Goal: Task Accomplishment & Management: Manage account settings

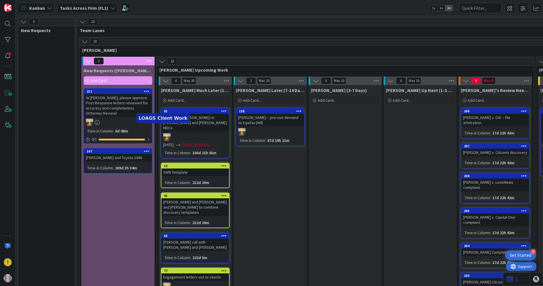
scroll to position [0, 491]
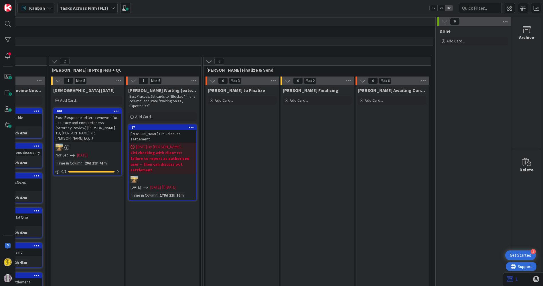
click at [96, 6] on b "Tasks Across Firm (FL1)" at bounding box center [84, 8] width 48 height 6
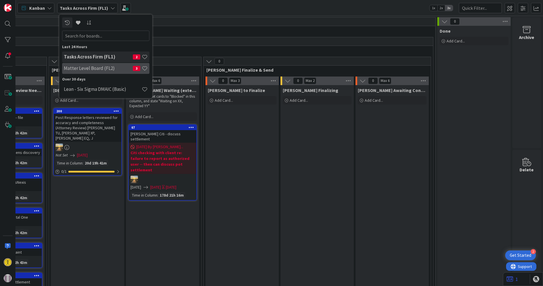
click at [96, 68] on h4 "Matter Level Board (FL2)" at bounding box center [98, 68] width 69 height 6
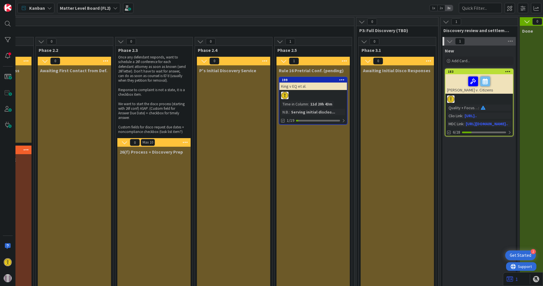
scroll to position [0, 463]
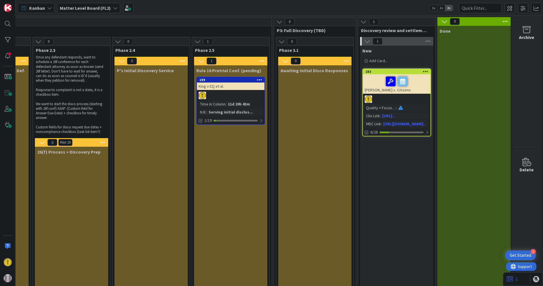
click at [213, 111] on div "Serving initial disclos..." at bounding box center [230, 112] width 47 height 6
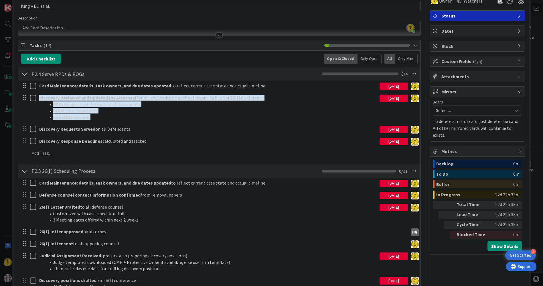
scroll to position [32, 0]
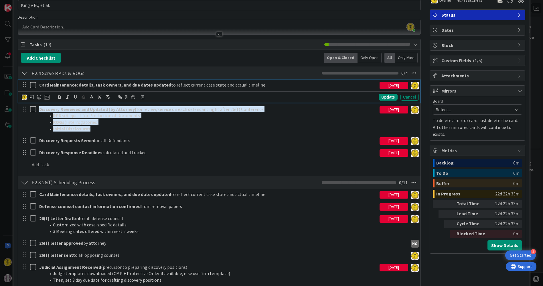
click at [35, 85] on icon at bounding box center [34, 85] width 9 height 7
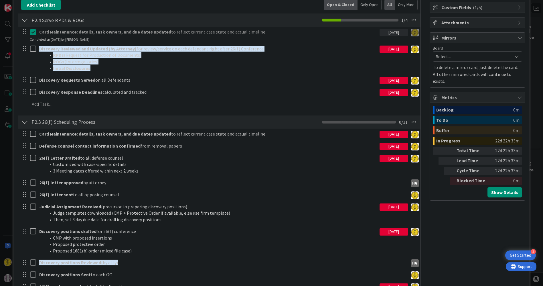
scroll to position [95, 0]
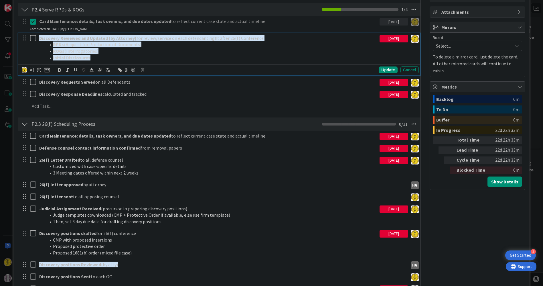
click at [31, 37] on icon at bounding box center [34, 38] width 9 height 7
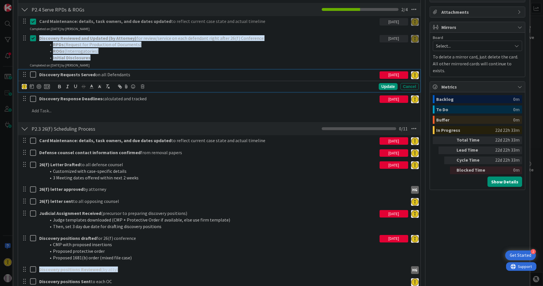
click at [31, 76] on icon at bounding box center [34, 74] width 9 height 7
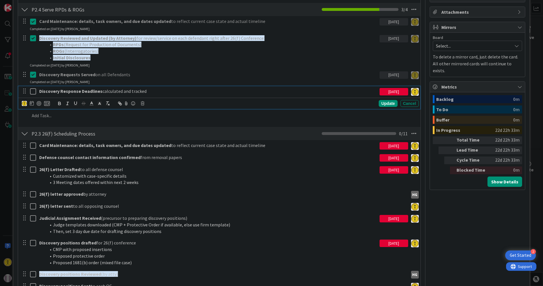
click at [33, 90] on icon at bounding box center [34, 91] width 9 height 7
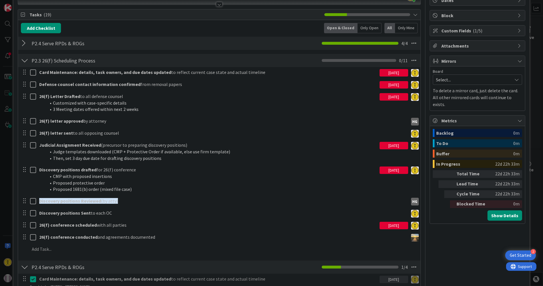
scroll to position [64, 0]
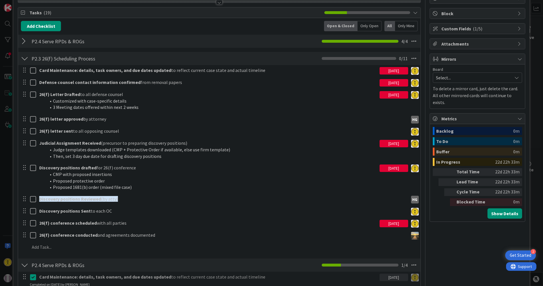
click at [25, 39] on div at bounding box center [24, 41] width 7 height 10
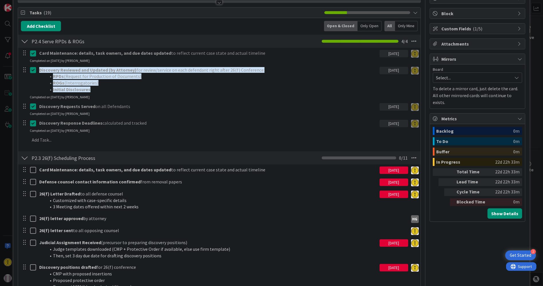
click at [25, 42] on div at bounding box center [24, 41] width 7 height 10
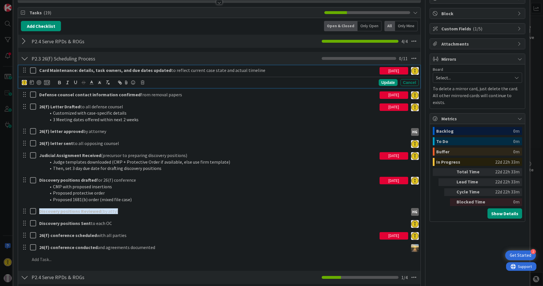
click at [32, 71] on icon at bounding box center [34, 70] width 9 height 7
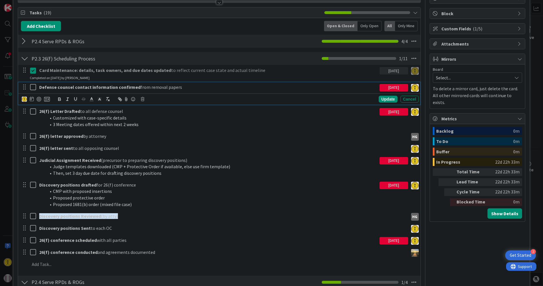
click at [32, 84] on icon at bounding box center [34, 87] width 9 height 7
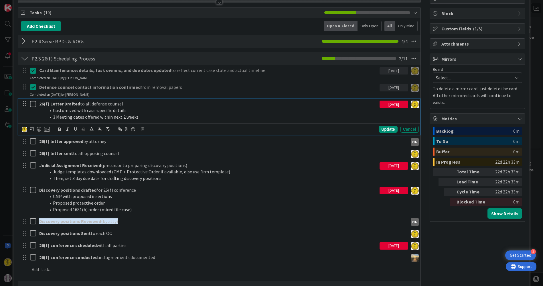
click at [32, 102] on icon at bounding box center [34, 103] width 9 height 7
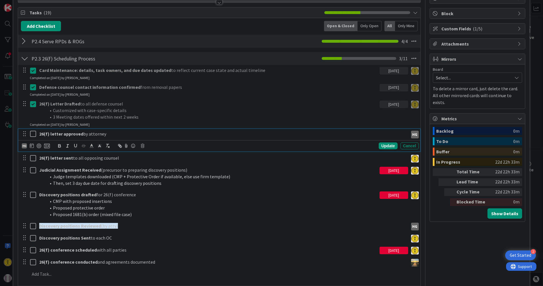
click at [30, 131] on icon at bounding box center [34, 133] width 9 height 7
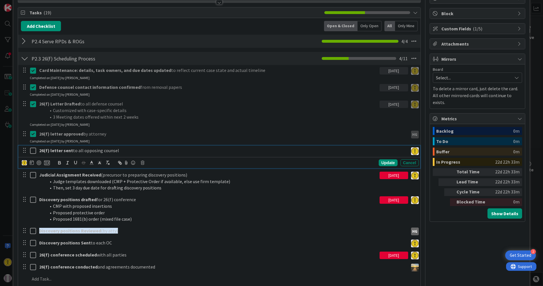
click at [31, 150] on icon at bounding box center [34, 150] width 9 height 7
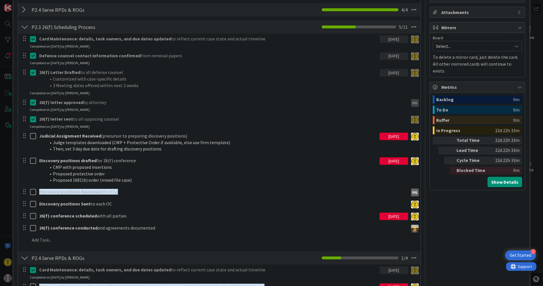
scroll to position [95, 0]
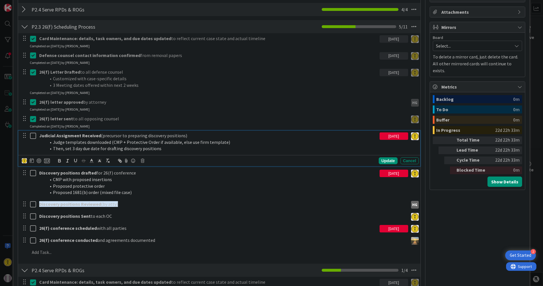
click at [33, 135] on icon at bounding box center [34, 135] width 9 height 7
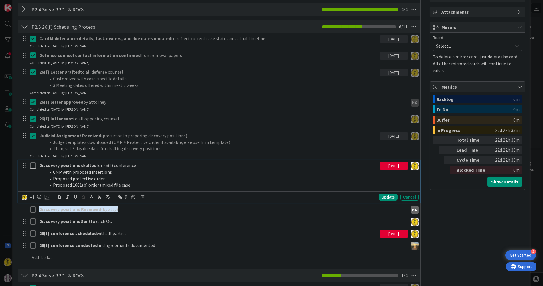
click at [31, 163] on icon at bounding box center [34, 165] width 9 height 7
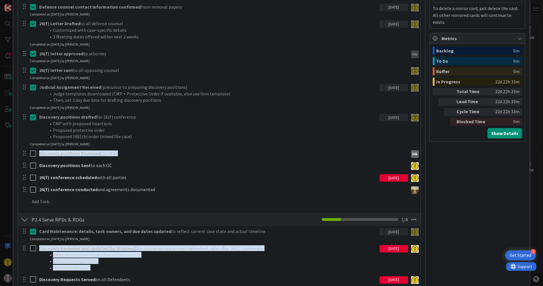
scroll to position [159, 0]
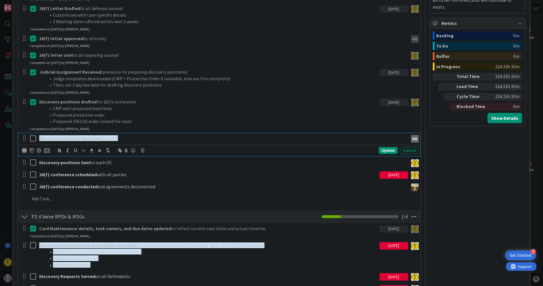
click at [33, 137] on icon at bounding box center [34, 138] width 9 height 7
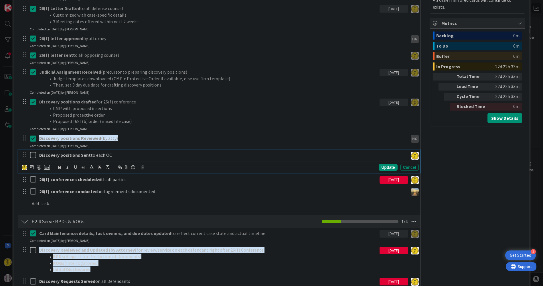
click at [32, 152] on icon at bounding box center [34, 154] width 9 height 7
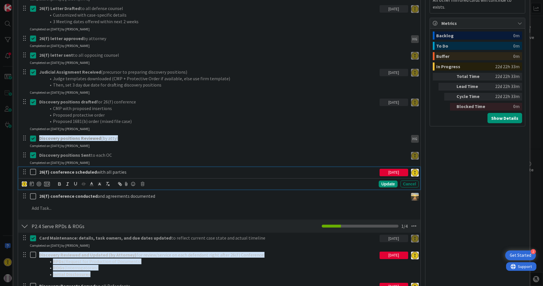
click at [34, 172] on icon at bounding box center [34, 171] width 9 height 7
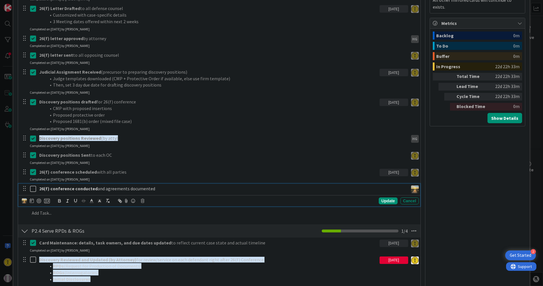
click at [33, 187] on icon at bounding box center [34, 188] width 9 height 7
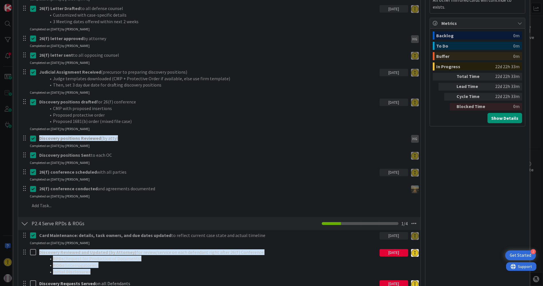
scroll to position [5, 0]
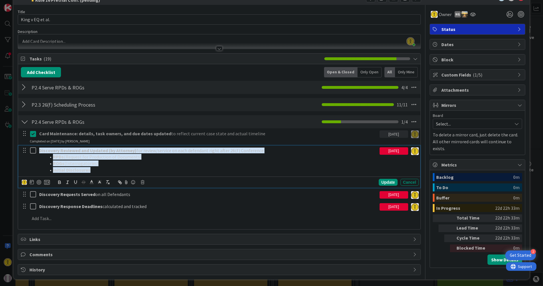
click at [34, 162] on div at bounding box center [29, 159] width 16 height 29
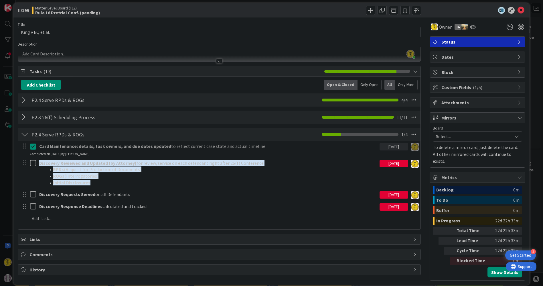
click at [29, 148] on div "Card Maintenance: details, task owners, and due dates updated to reflect curren…" at bounding box center [219, 183] width 396 height 85
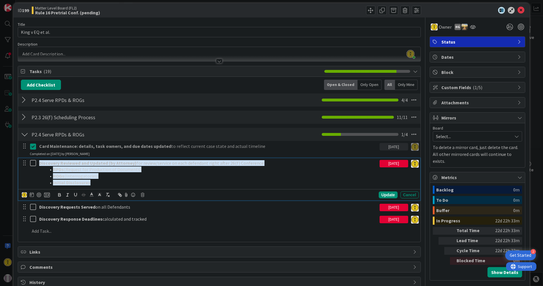
click at [35, 161] on icon at bounding box center [34, 162] width 9 height 7
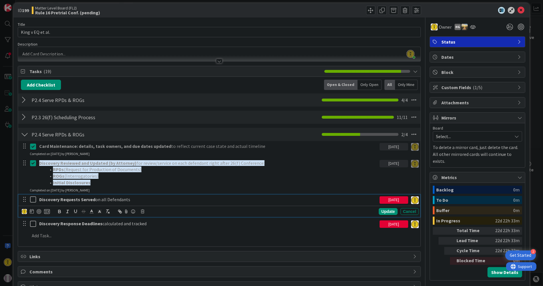
click at [34, 199] on icon at bounding box center [34, 199] width 9 height 7
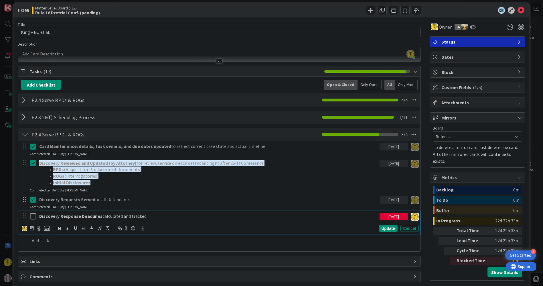
click at [34, 214] on icon at bounding box center [34, 216] width 9 height 7
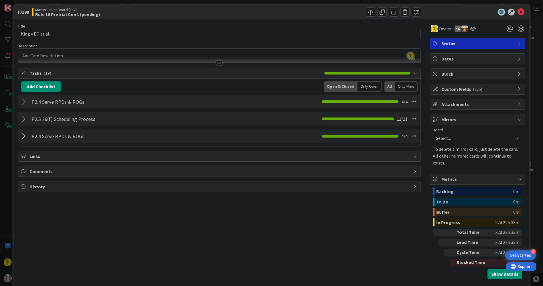
scroll to position [0, 0]
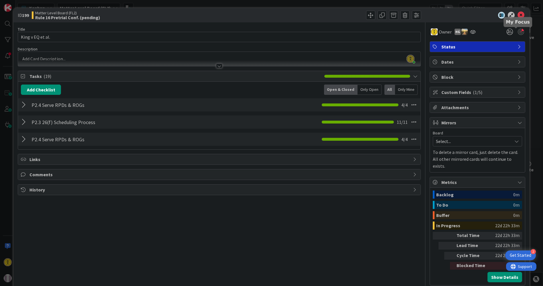
click at [518, 31] on div at bounding box center [521, 32] width 6 height 6
click at [517, 14] on icon at bounding box center [520, 15] width 7 height 7
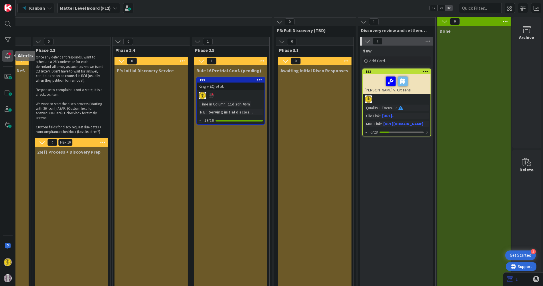
click at [11, 57] on div at bounding box center [7, 55] width 11 height 11
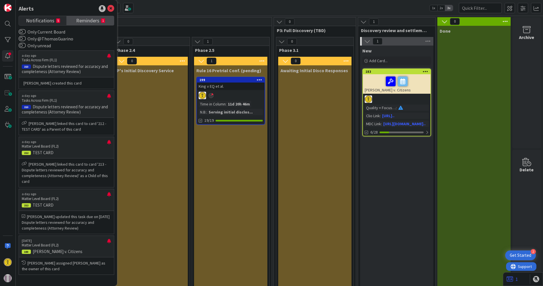
click at [88, 19] on span "Reminders" at bounding box center [87, 20] width 23 height 8
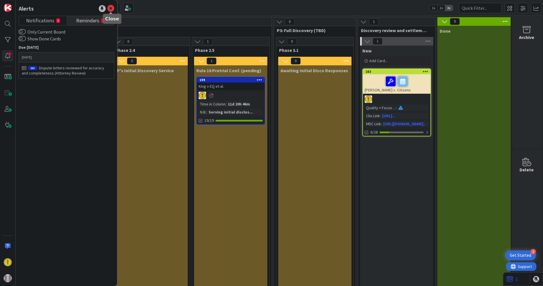
click at [110, 7] on icon at bounding box center [110, 8] width 7 height 7
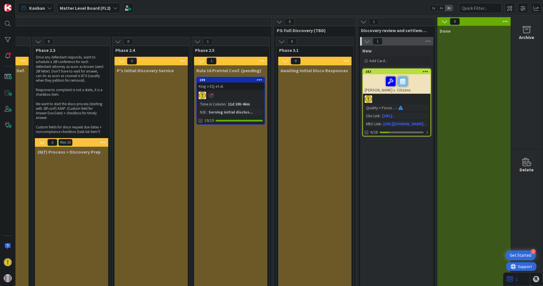
click at [36, 8] on span "Kanban" at bounding box center [37, 8] width 16 height 7
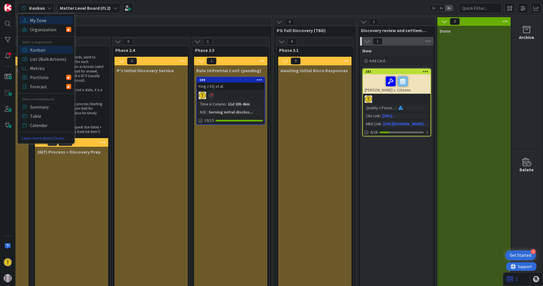
click at [39, 18] on span "My Zone" at bounding box center [50, 20] width 41 height 9
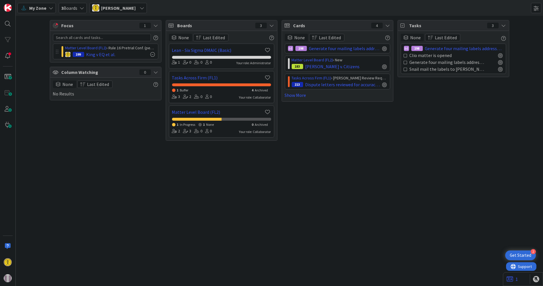
click at [227, 73] on div "Tasks Across Firm (FL1) 1 Buffer 4 Archived 3 2 0 0 Your role: Collaborator" at bounding box center [221, 87] width 105 height 32
click at [222, 82] on div "1 Buffer 4 Archived" at bounding box center [221, 87] width 99 height 12
click at [218, 88] on div "1 Buffer 4 Archived" at bounding box center [221, 89] width 99 height 7
click at [203, 79] on link "Tasks Across Firm (FL1)" at bounding box center [218, 77] width 92 height 7
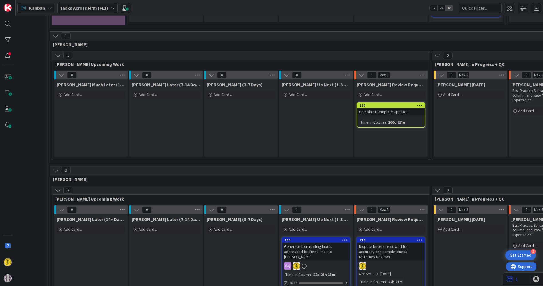
scroll to position [409, 34]
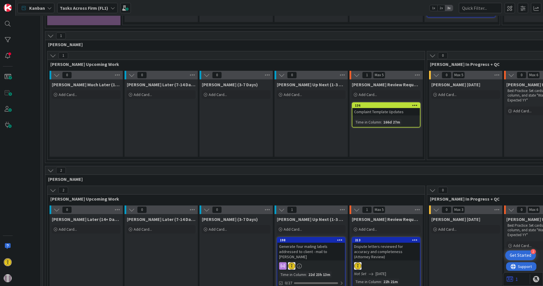
click at [377, 242] on div "Dispute letters reviewed for accuracy and completeness (Attorney Review)" at bounding box center [386, 251] width 68 height 18
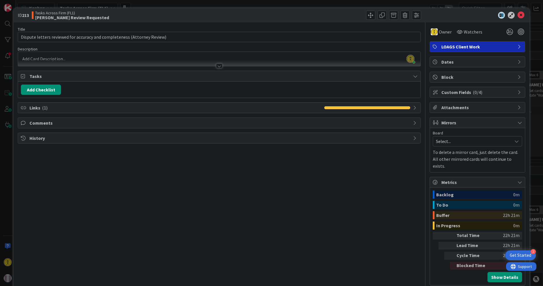
click at [53, 106] on span "Links ( 1 )" at bounding box center [175, 107] width 292 height 7
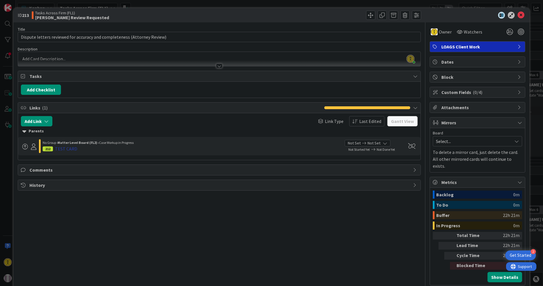
click at [68, 148] on div "TEST CARD" at bounding box center [66, 148] width 22 height 7
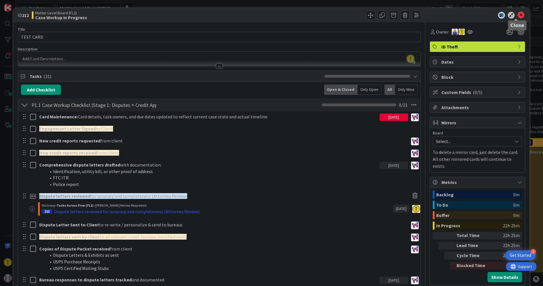
click at [517, 13] on icon at bounding box center [520, 15] width 7 height 7
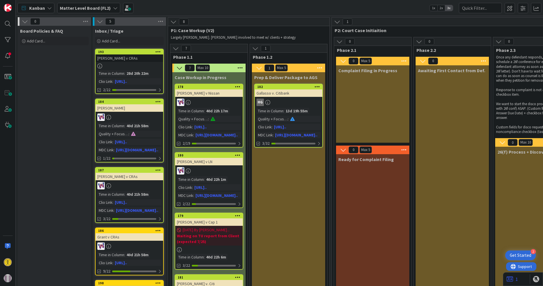
click at [36, 7] on span "Kanban" at bounding box center [37, 8] width 16 height 7
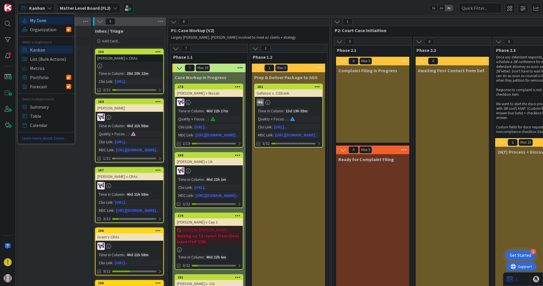
click at [45, 22] on span "My Zone" at bounding box center [50, 20] width 41 height 9
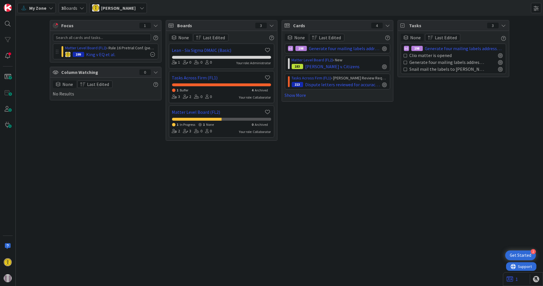
click at [69, 7] on span "3 Boards" at bounding box center [69, 8] width 16 height 7
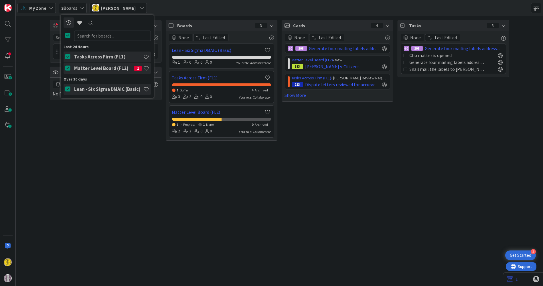
click at [92, 66] on h4 "Matter Level Board (FL2)" at bounding box center [104, 68] width 60 height 6
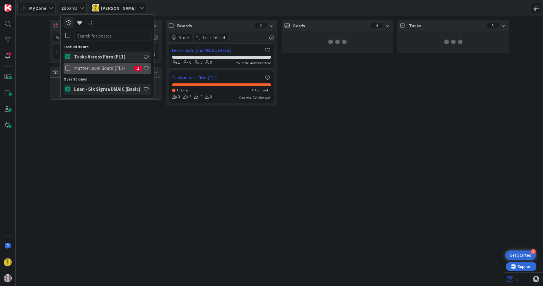
click at [89, 66] on h4 "Matter Level Board (FL2)" at bounding box center [104, 68] width 60 height 6
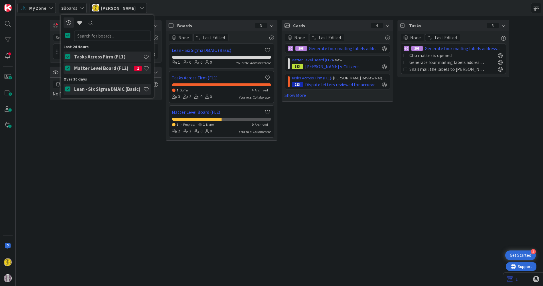
click at [126, 144] on div "Focus 1 Matter Level Board (FL2) › Rule 16 Pretrial Conf. (pending) 199 King v …" at bounding box center [279, 151] width 527 height 270
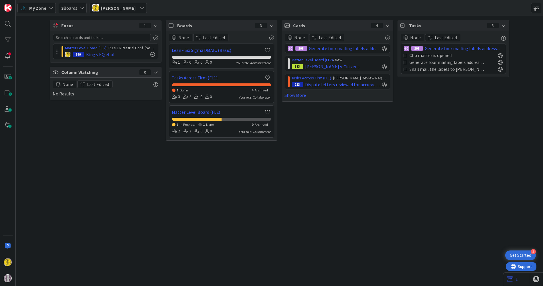
click at [66, 6] on span "3 Boards" at bounding box center [69, 8] width 16 height 7
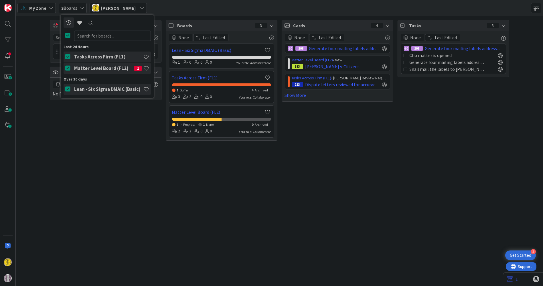
click at [93, 66] on h4 "Matter Level Board (FL2)" at bounding box center [104, 68] width 60 height 6
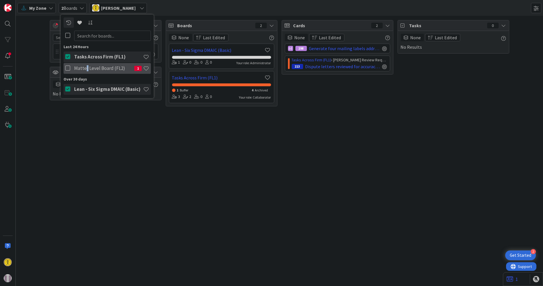
click at [86, 63] on div "Matter Level Board (FL2) 1" at bounding box center [111, 68] width 78 height 11
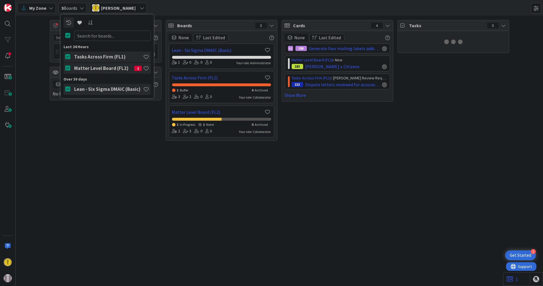
click at [166, 6] on div "My Zone 3 Boards Last 24 Hours Tasks Across Firm (FL1) Matter Level Board (FL2)…" at bounding box center [279, 8] width 527 height 16
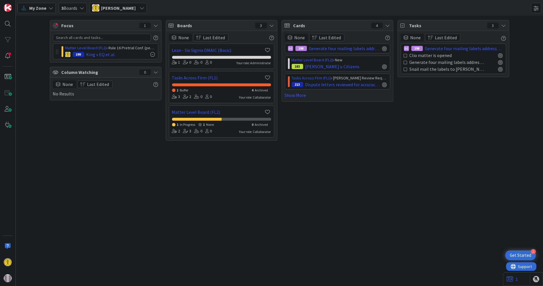
click at [41, 8] on span "My Zone" at bounding box center [37, 8] width 17 height 7
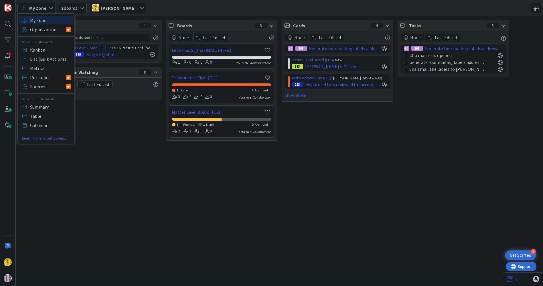
click at [75, 7] on span "3 Boards" at bounding box center [69, 8] width 16 height 7
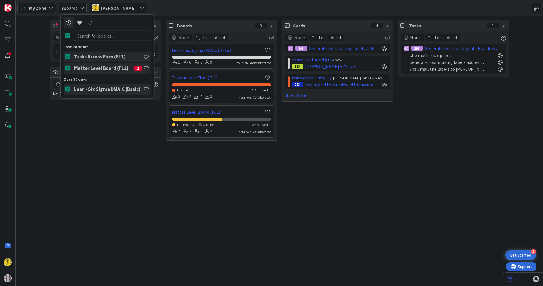
click at [75, 7] on span "3 Boards" at bounding box center [69, 8] width 16 height 7
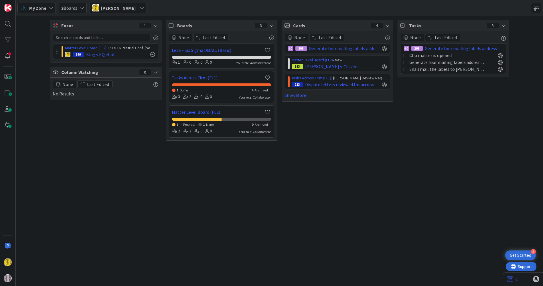
click at [118, 7] on span "[PERSON_NAME]" at bounding box center [118, 8] width 35 height 7
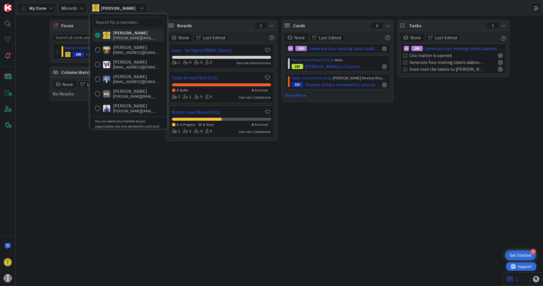
click at [118, 7] on span "[PERSON_NAME]" at bounding box center [118, 8] width 35 height 7
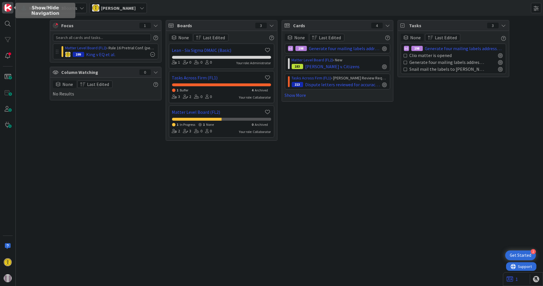
click at [6, 9] on img at bounding box center [8, 8] width 8 height 8
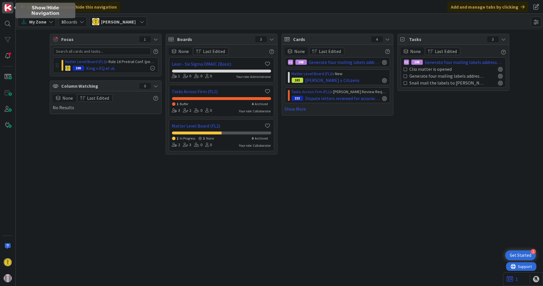
click at [6, 9] on img at bounding box center [8, 8] width 8 height 8
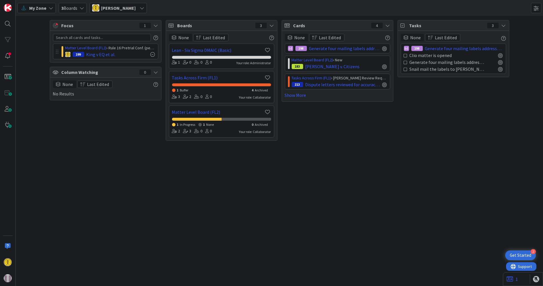
click at [42, 7] on span "My Zone" at bounding box center [37, 8] width 17 height 7
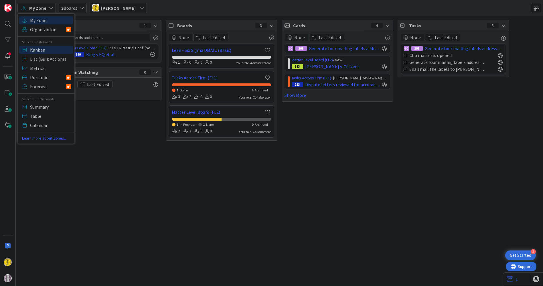
click at [40, 49] on span "Kanban" at bounding box center [50, 49] width 41 height 9
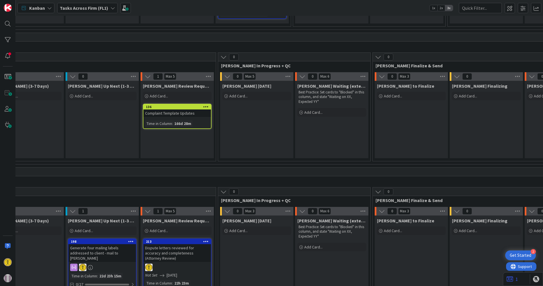
scroll to position [409, 243]
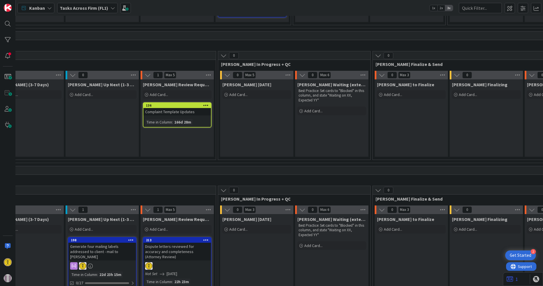
click at [108, 8] on div "Tasks Across Firm (FL1)" at bounding box center [87, 8] width 60 height 10
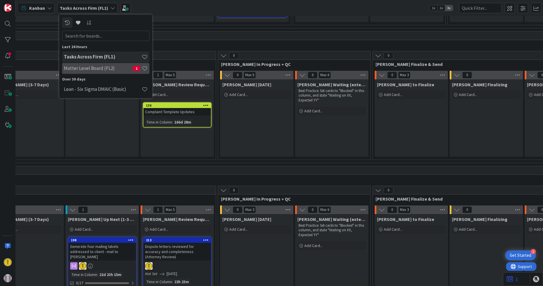
click at [101, 68] on h4 "Matter Level Board (FL2)" at bounding box center [98, 68] width 69 height 6
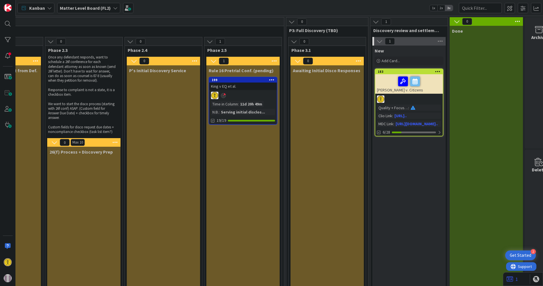
scroll to position [0, 463]
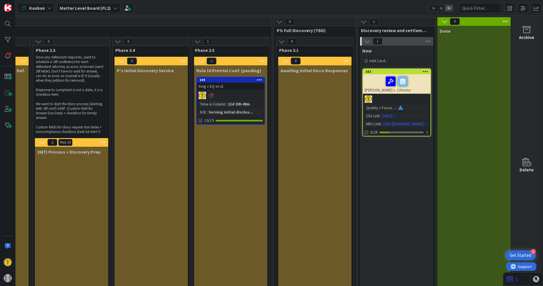
click at [406, 94] on link "183 [PERSON_NAME] v. Citizens Quality + Focus Level : Clio Link : [URL].. MDC L…" at bounding box center [396, 102] width 69 height 68
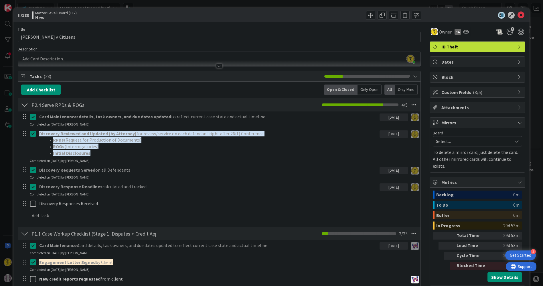
scroll to position [32, 0]
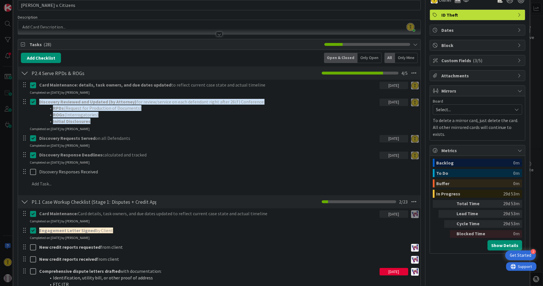
click at [29, 169] on div at bounding box center [29, 172] width 16 height 10
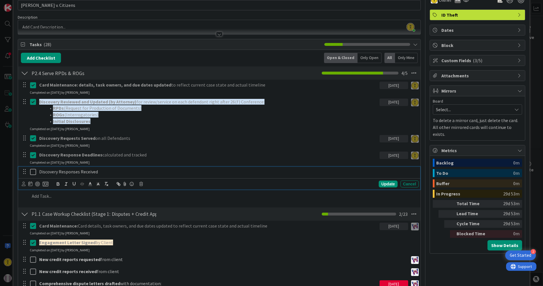
click at [32, 169] on icon at bounding box center [34, 171] width 9 height 7
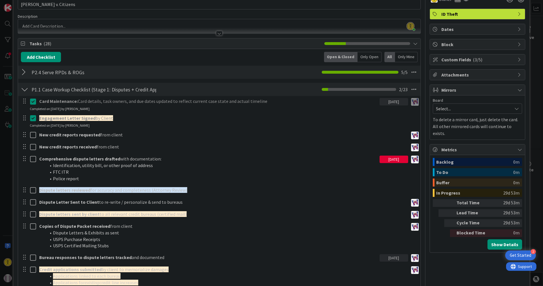
scroll to position [0, 0]
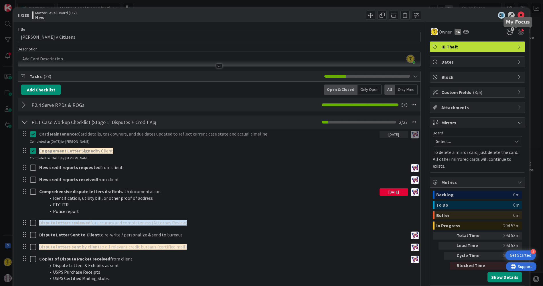
click at [518, 29] on div at bounding box center [521, 32] width 6 height 6
click at [518, 14] on icon at bounding box center [520, 15] width 7 height 7
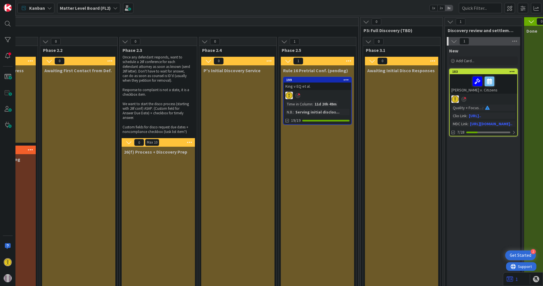
scroll to position [0, 320]
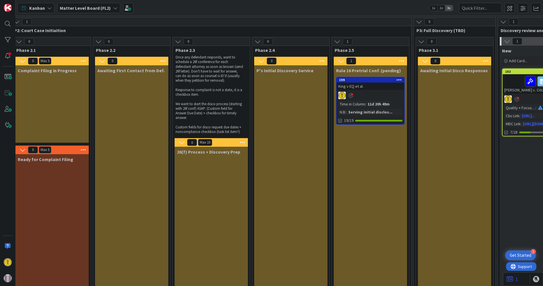
click at [378, 95] on div at bounding box center [370, 95] width 68 height 7
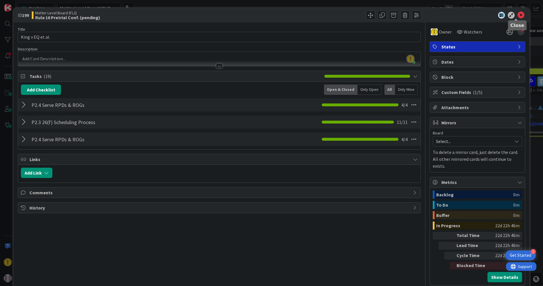
click at [518, 13] on icon at bounding box center [520, 15] width 7 height 7
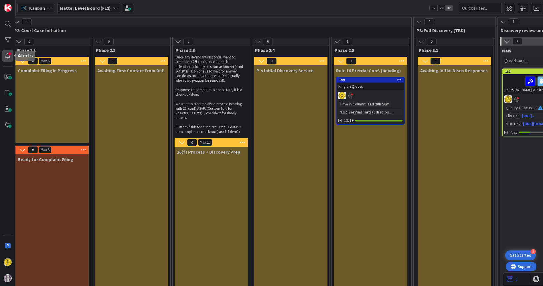
click at [7, 56] on div at bounding box center [7, 55] width 11 height 11
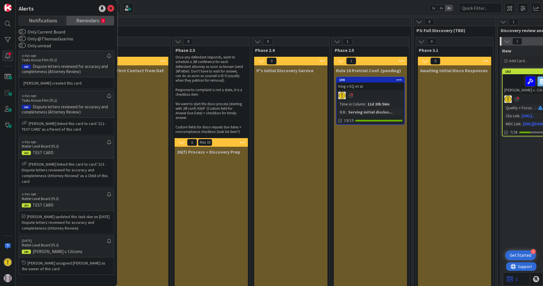
click at [86, 23] on span "Reminders" at bounding box center [87, 20] width 23 height 8
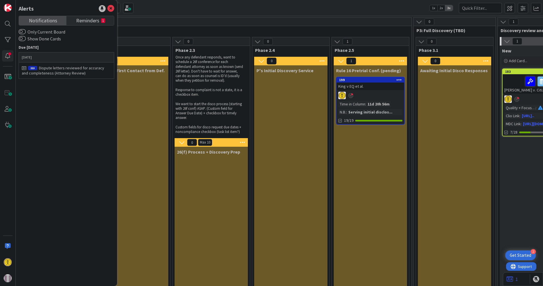
click at [37, 20] on span "Notifications" at bounding box center [43, 20] width 28 height 8
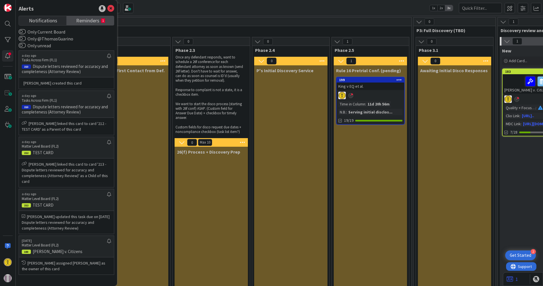
click at [82, 22] on span "Reminders" at bounding box center [87, 20] width 23 height 8
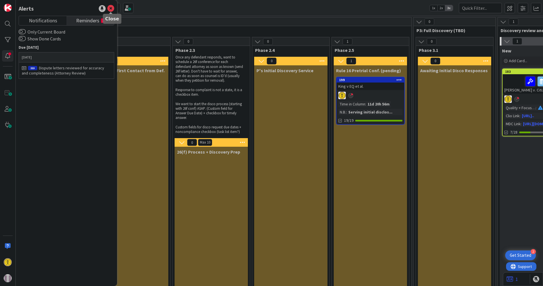
click at [111, 9] on icon at bounding box center [110, 8] width 7 height 7
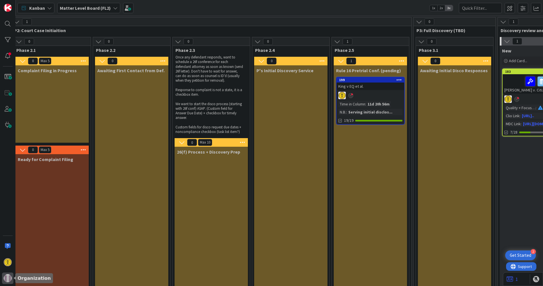
click at [6, 277] on img at bounding box center [8, 278] width 8 height 8
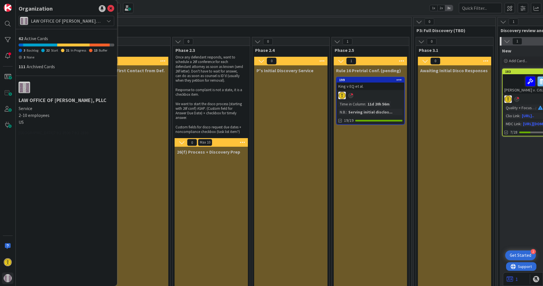
click at [107, 19] on icon at bounding box center [108, 21] width 5 height 5
click at [110, 8] on icon at bounding box center [110, 8] width 7 height 7
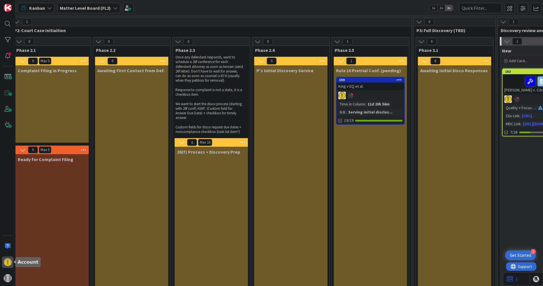
click at [6, 260] on img at bounding box center [8, 262] width 8 height 8
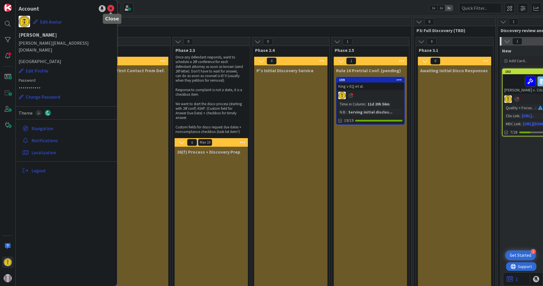
click at [111, 7] on icon at bounding box center [110, 8] width 7 height 7
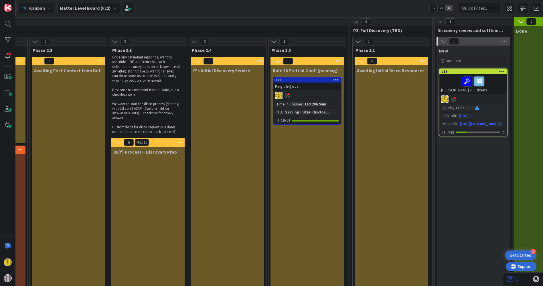
scroll to position [0, 463]
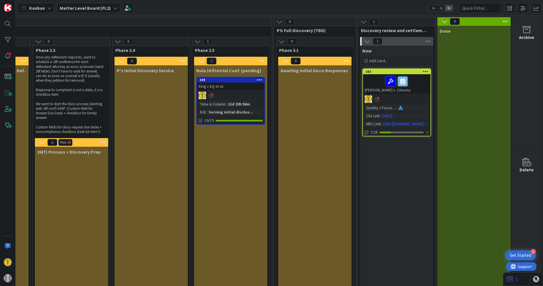
click at [398, 106] on span at bounding box center [400, 108] width 5 height 4
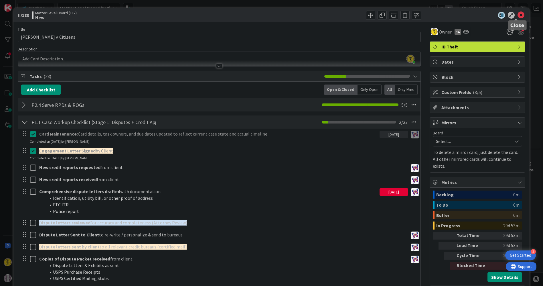
click at [517, 14] on icon at bounding box center [520, 15] width 7 height 7
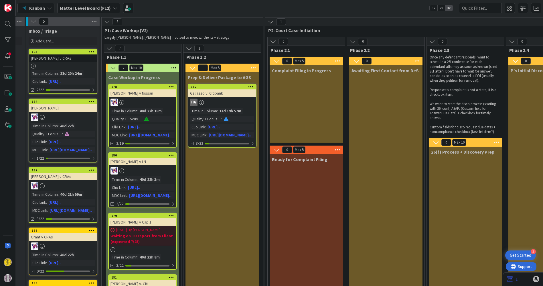
scroll to position [0, 70]
